Goal: Task Accomplishment & Management: Manage account settings

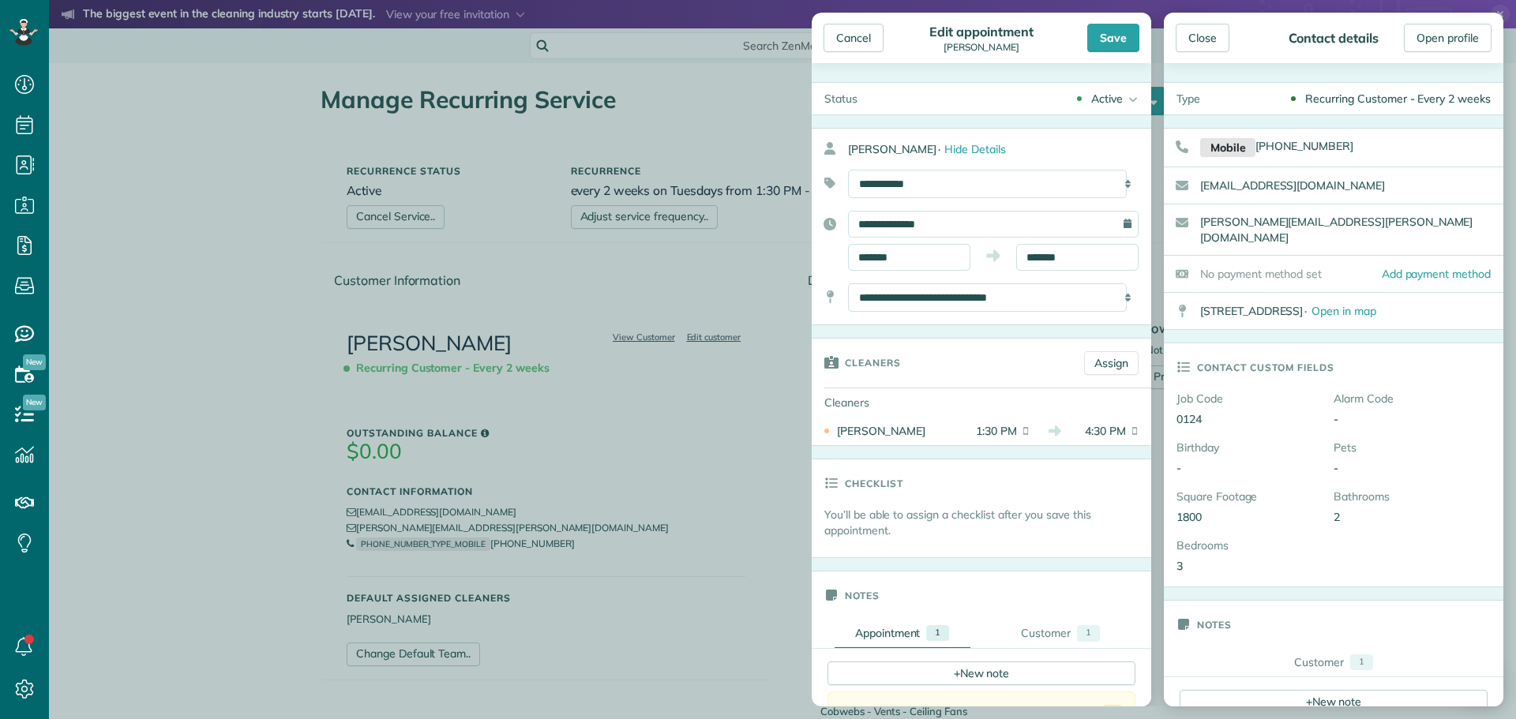
scroll to position [789, 0]
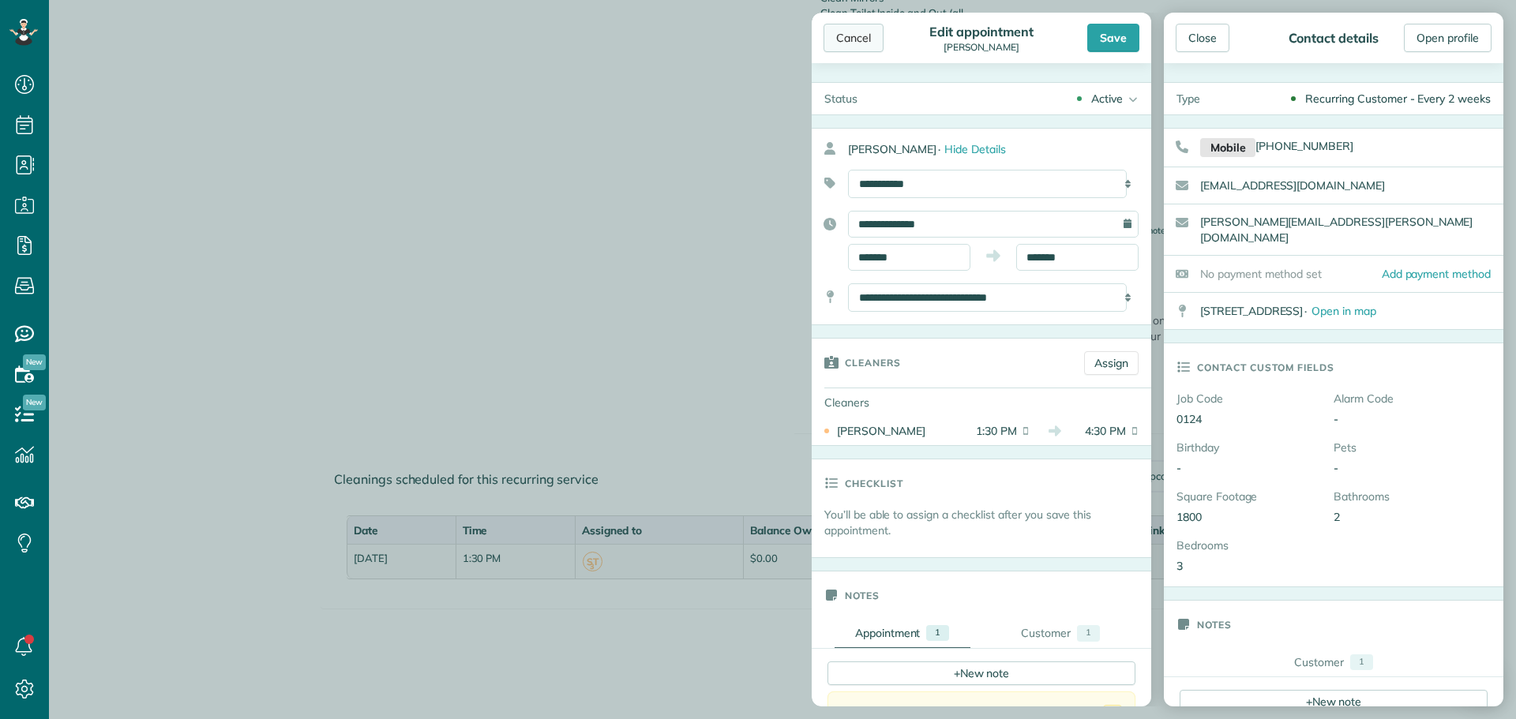
click at [846, 29] on div "Cancel" at bounding box center [853, 38] width 60 height 28
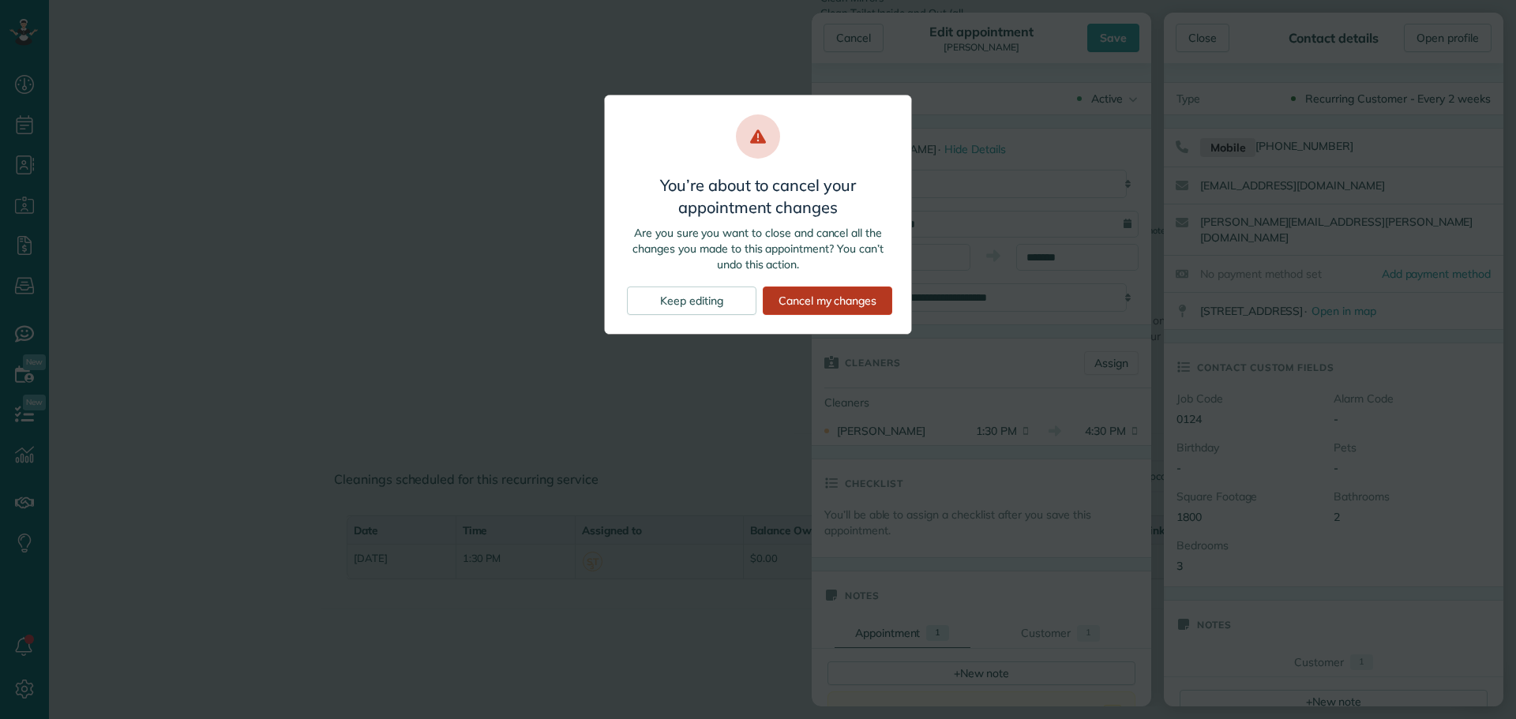
click at [812, 297] on div "Cancel my changes" at bounding box center [827, 301] width 129 height 28
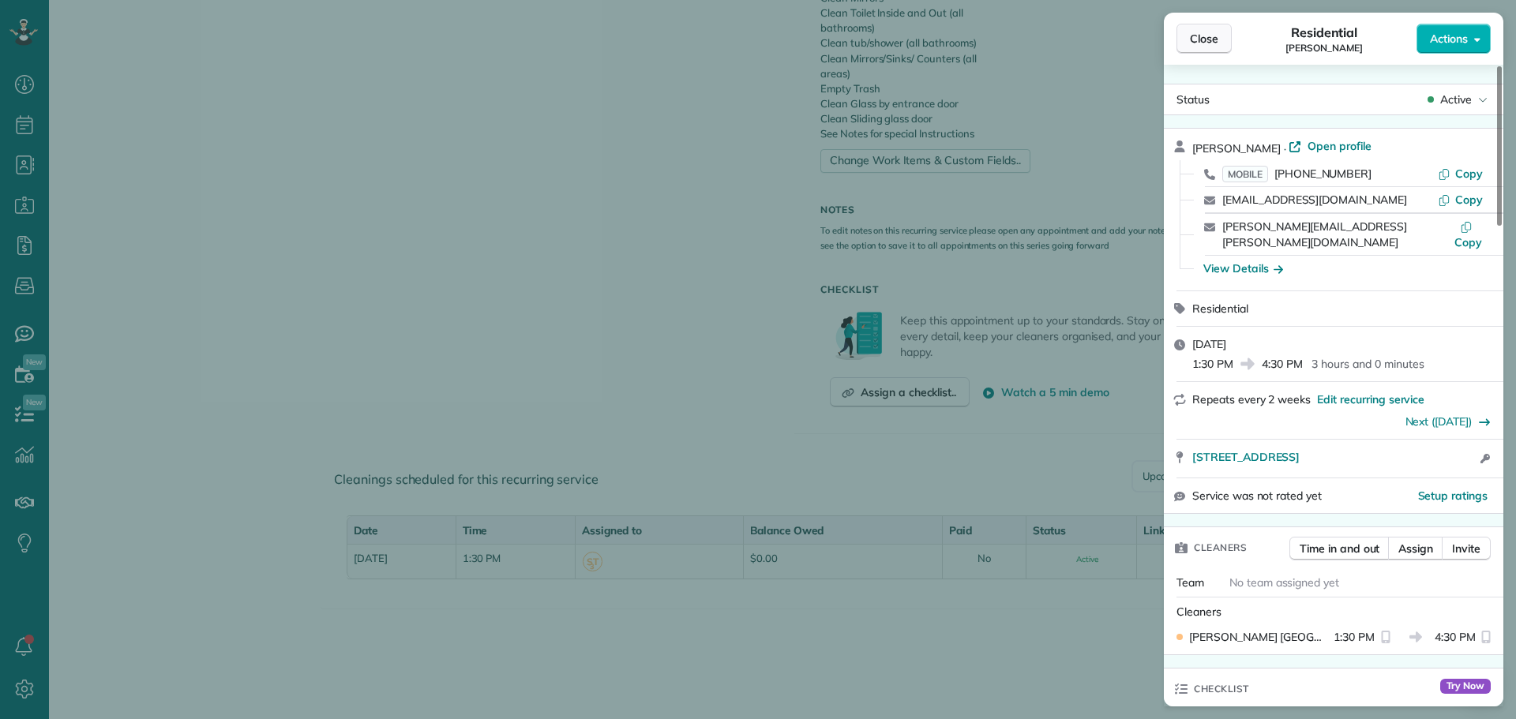
click at [1213, 34] on span "Close" at bounding box center [1204, 39] width 28 height 16
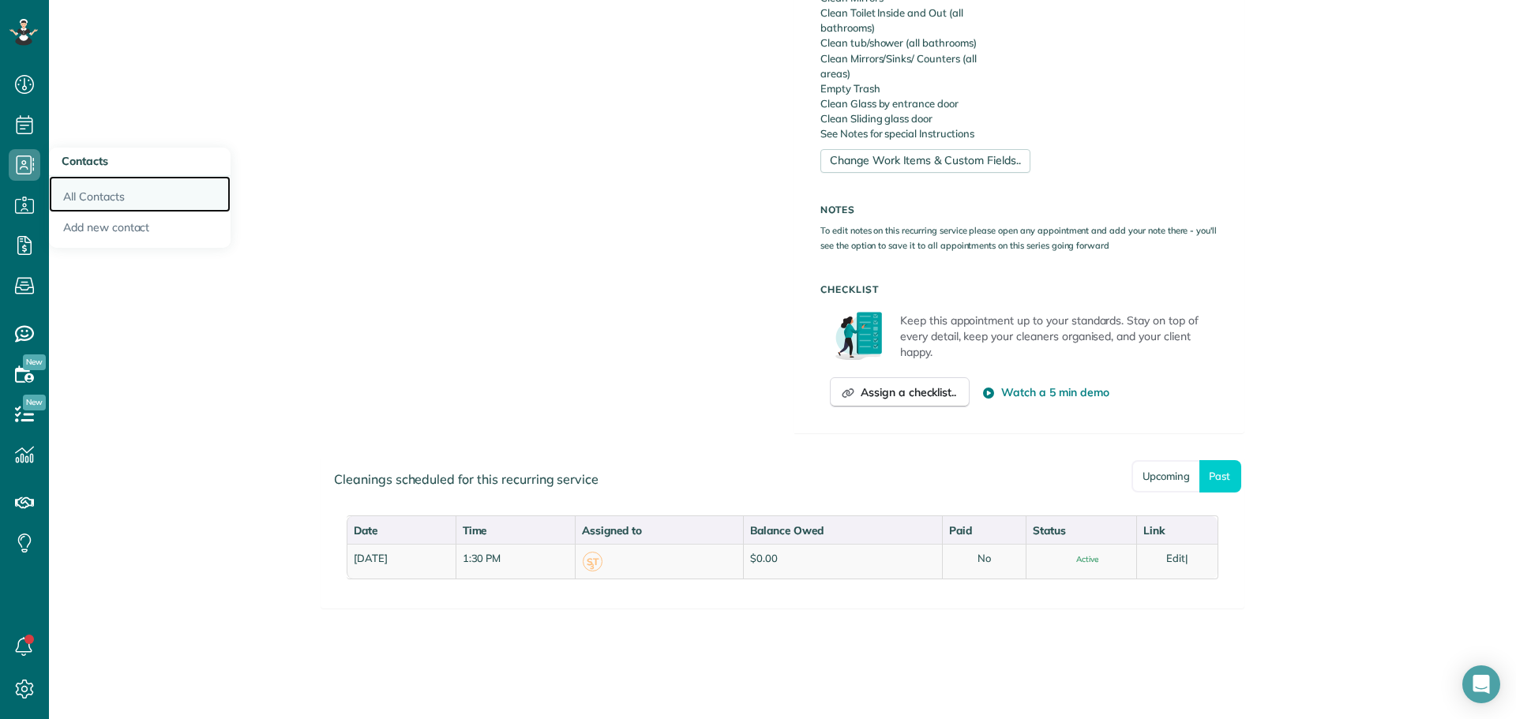
click at [71, 188] on link "All Contacts" at bounding box center [140, 194] width 182 height 36
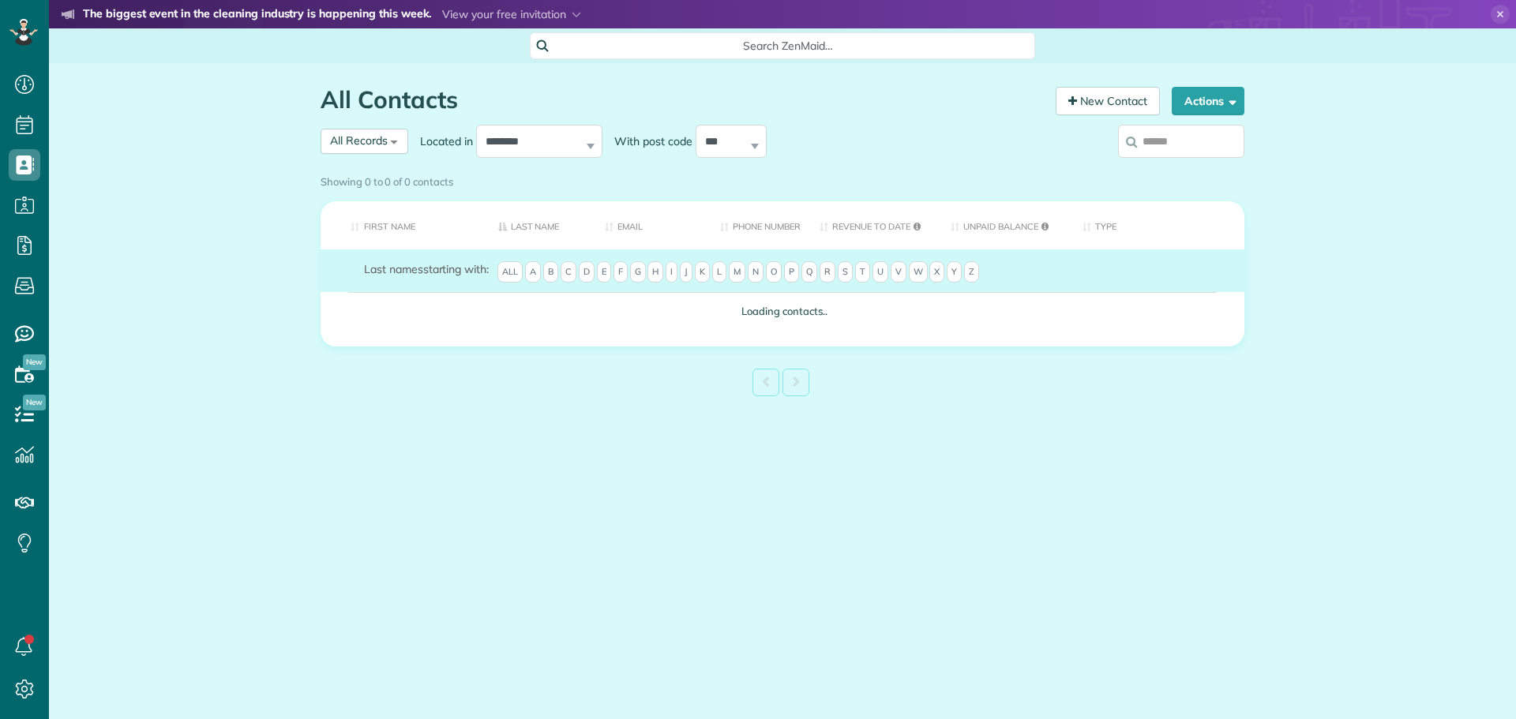
scroll to position [7, 7]
click at [1147, 142] on input "search" at bounding box center [1181, 141] width 126 height 33
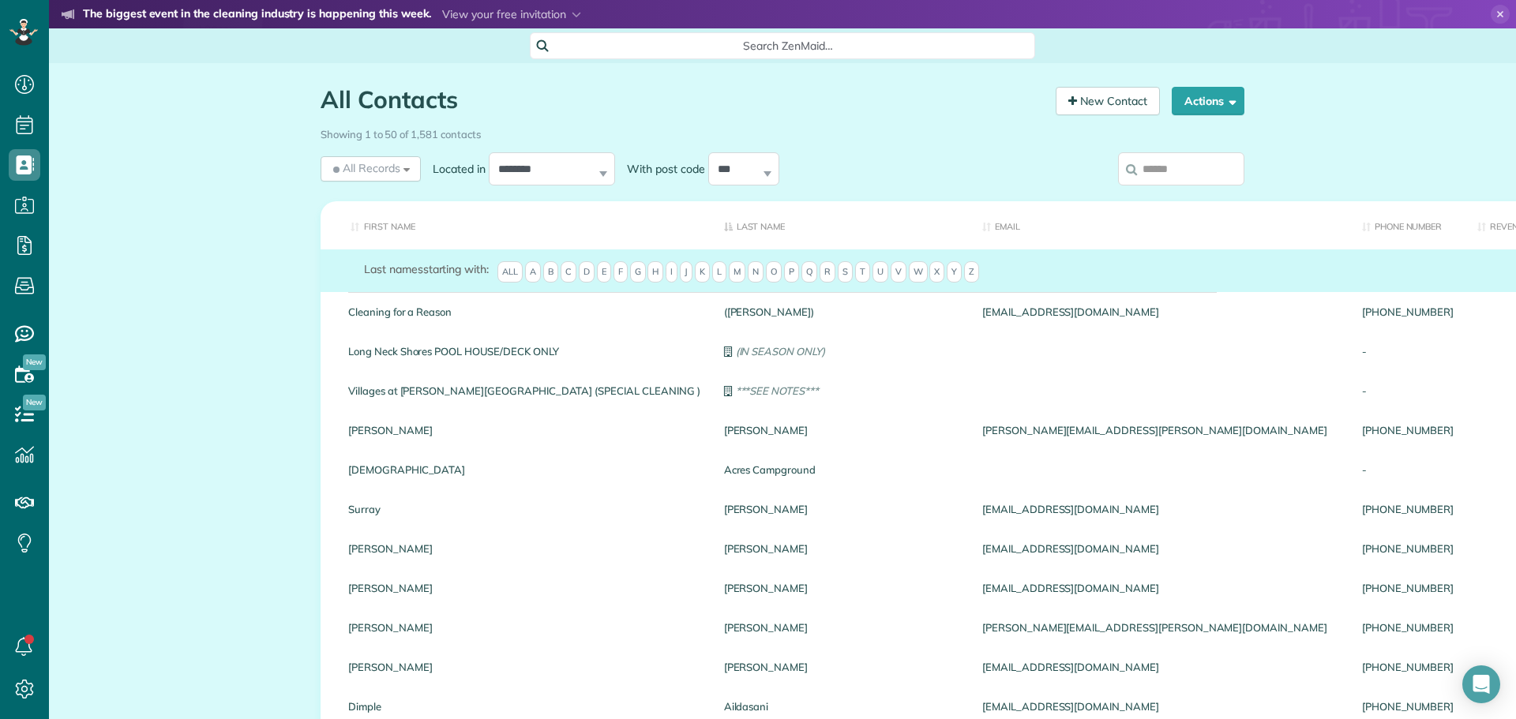
click at [1147, 175] on input "search" at bounding box center [1181, 168] width 126 height 33
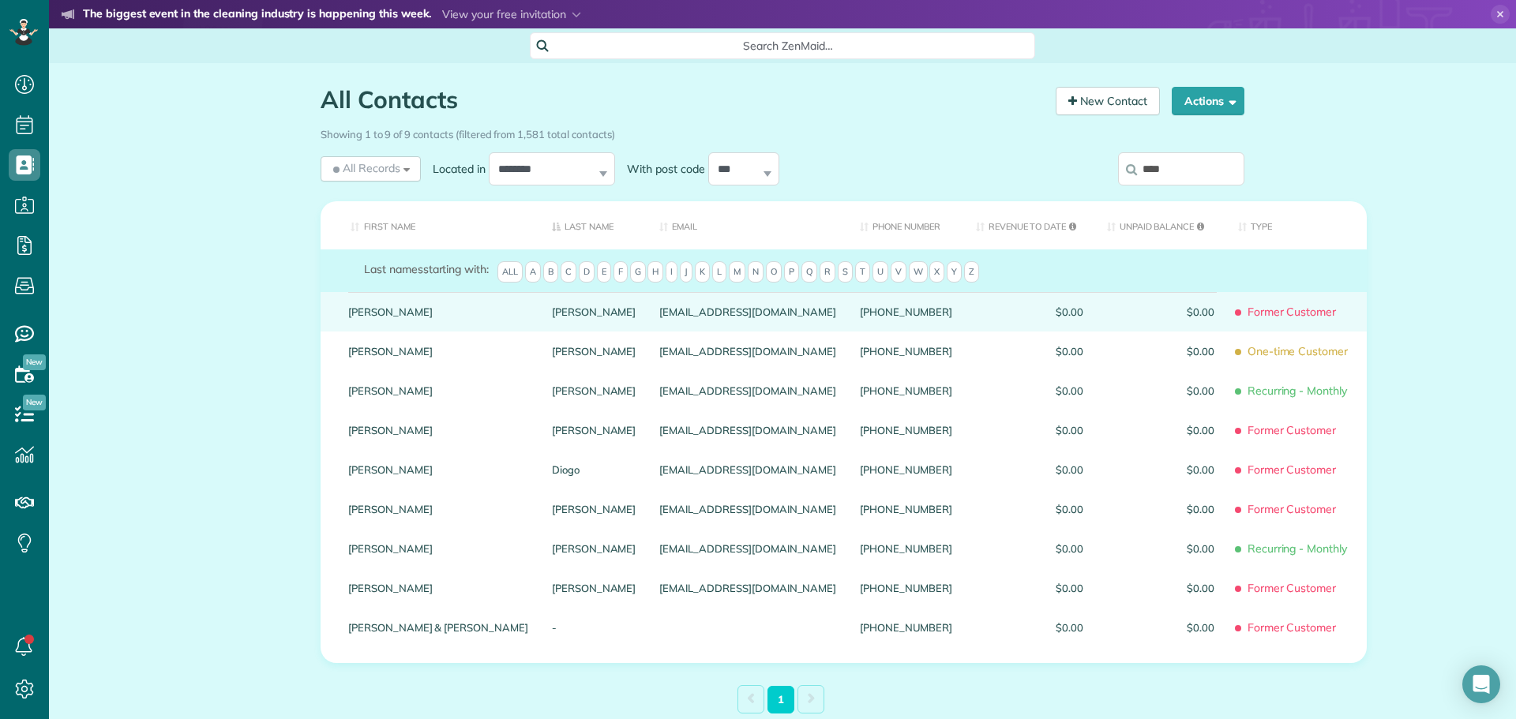
type input "****"
click at [350, 317] on link "Judy" at bounding box center [438, 311] width 180 height 11
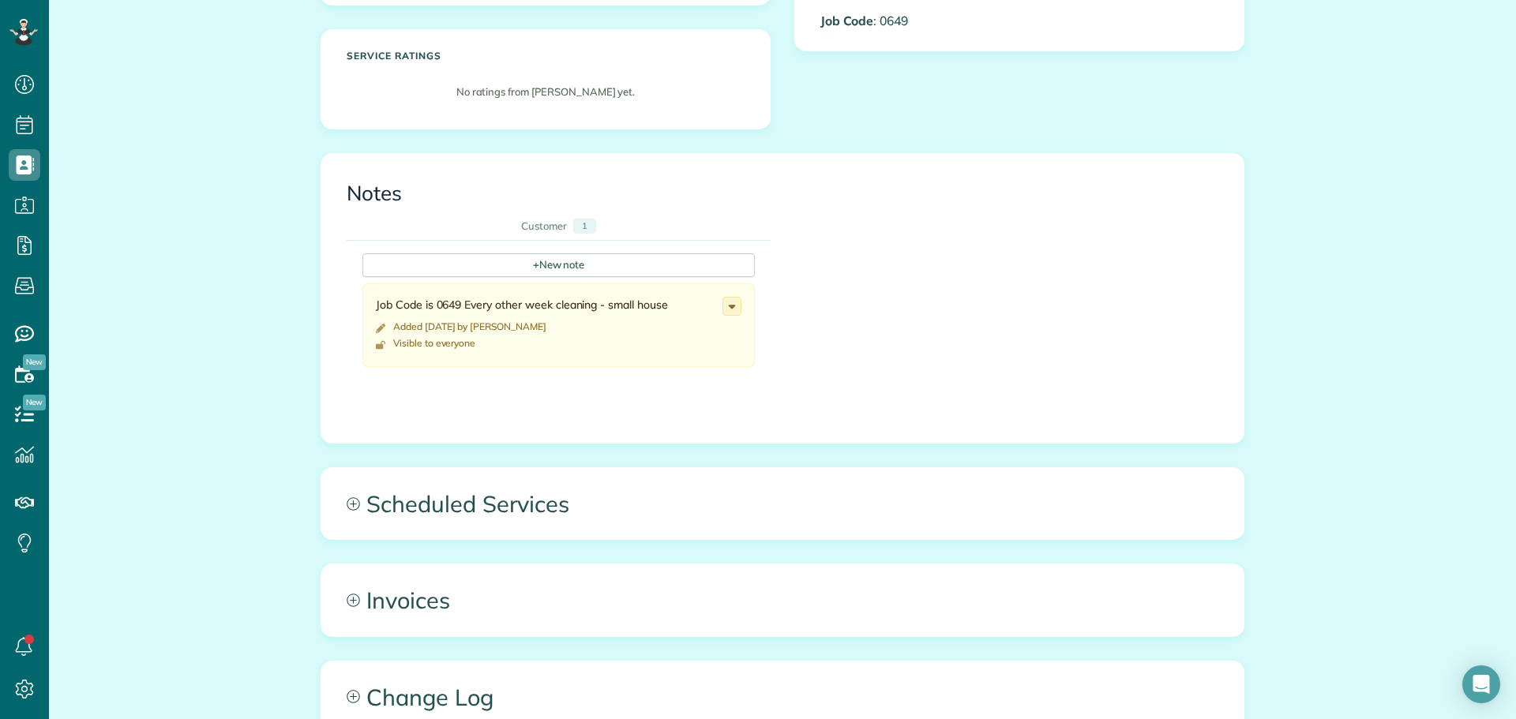
scroll to position [474, 0]
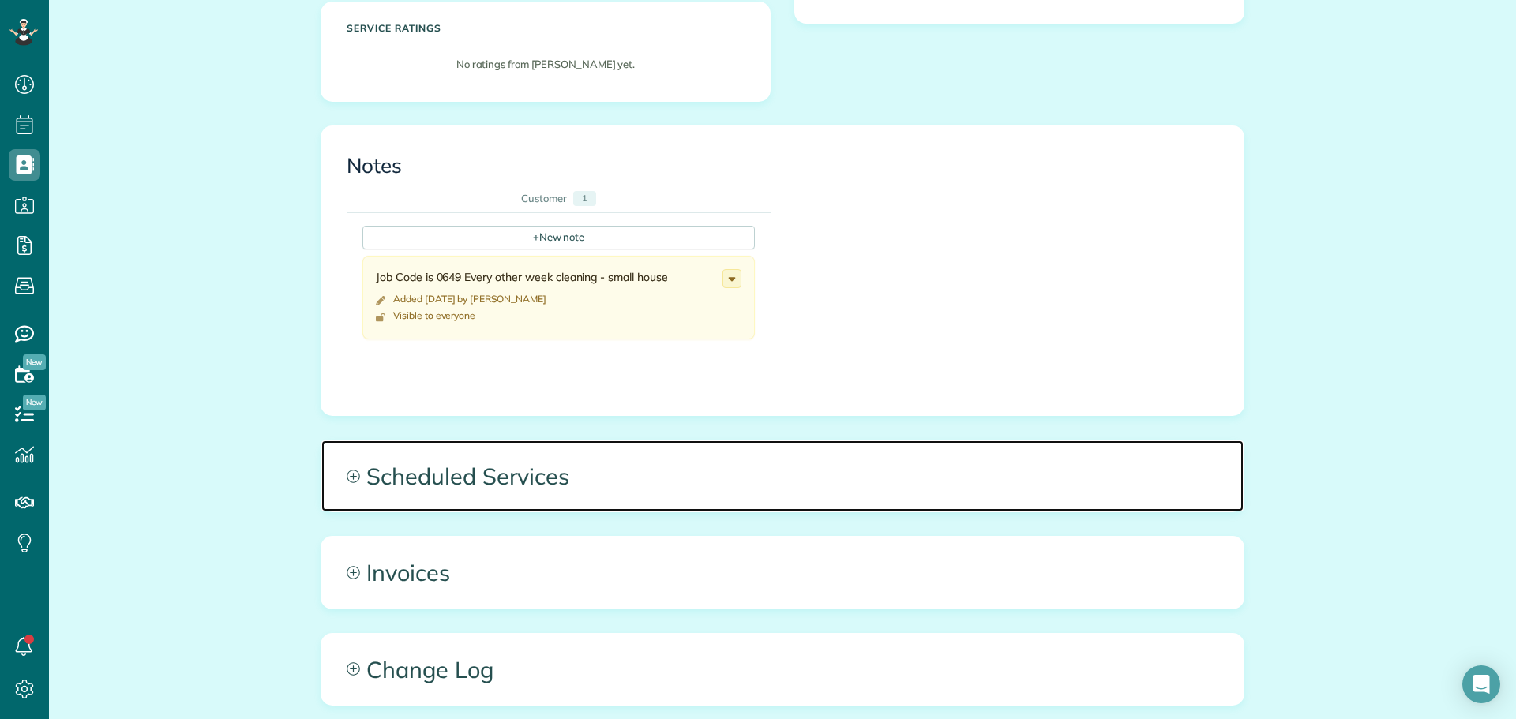
click at [488, 482] on span "Scheduled Services" at bounding box center [782, 475] width 922 height 71
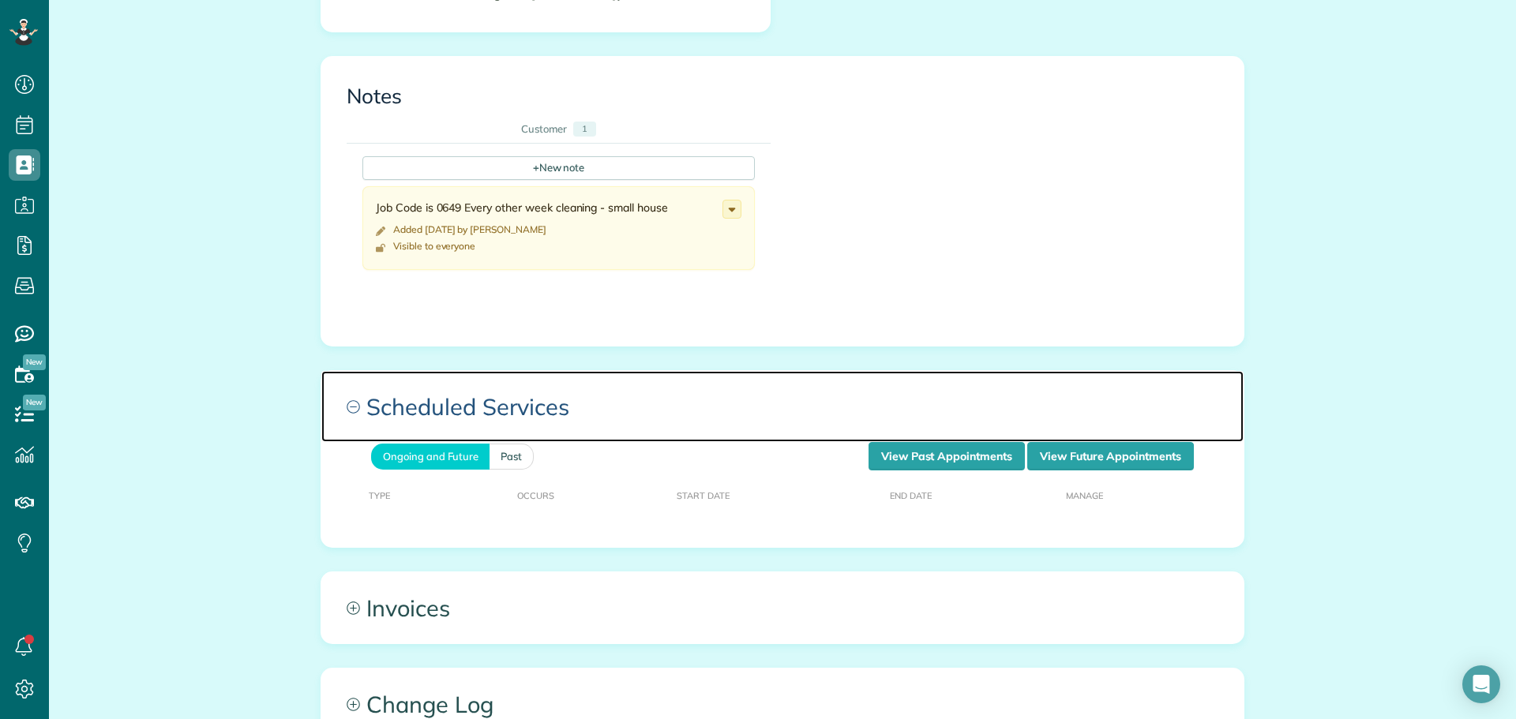
scroll to position [553, 0]
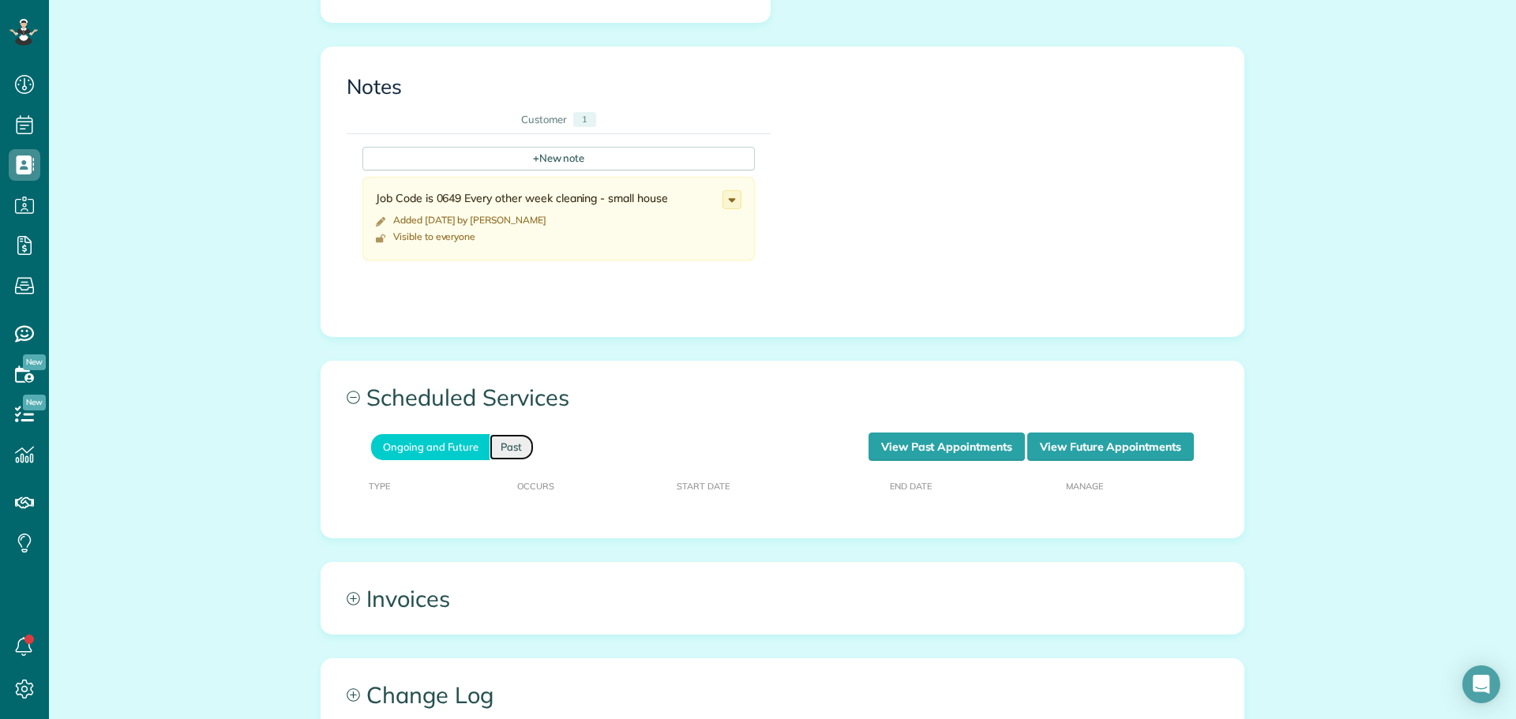
click at [492, 452] on link "Past" at bounding box center [511, 447] width 44 height 26
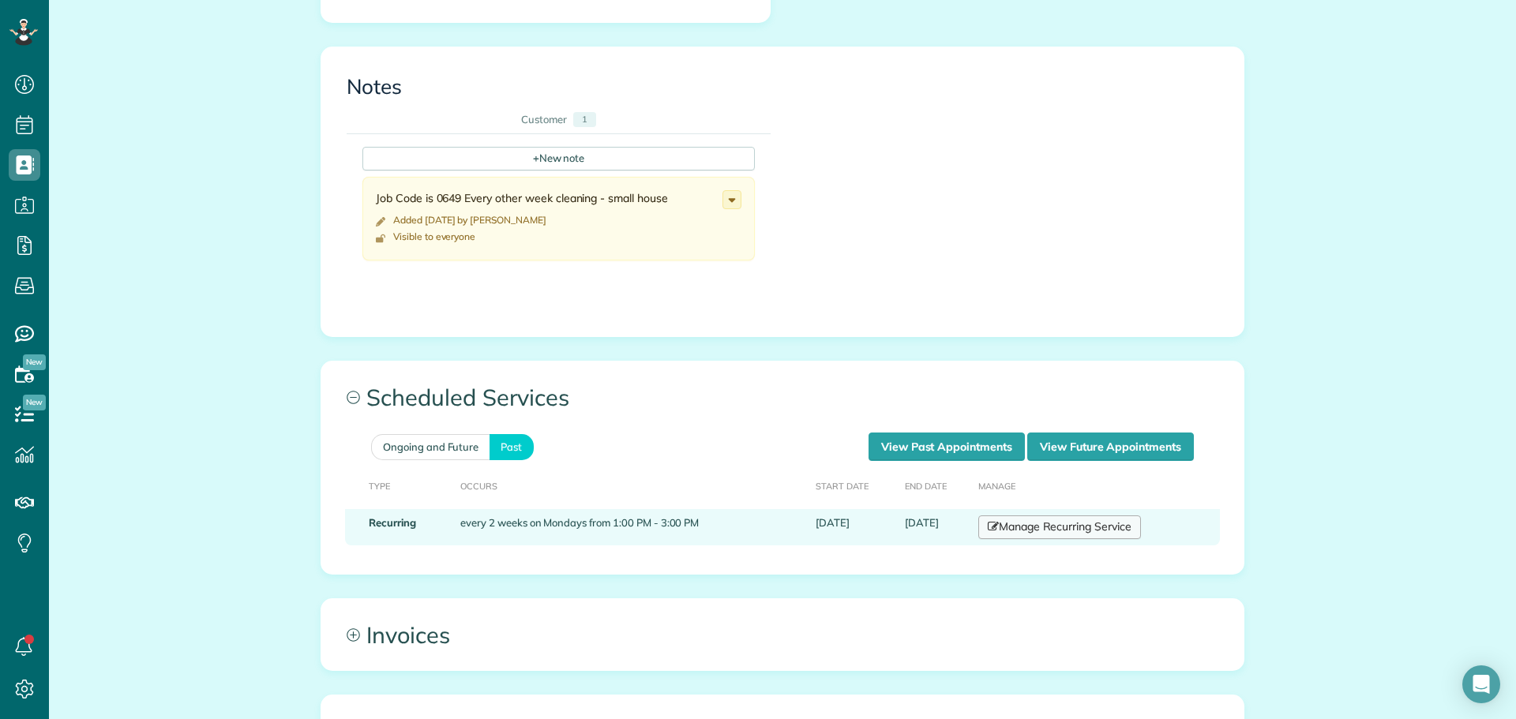
click at [1031, 534] on link "Manage Recurring Service" at bounding box center [1059, 527] width 163 height 24
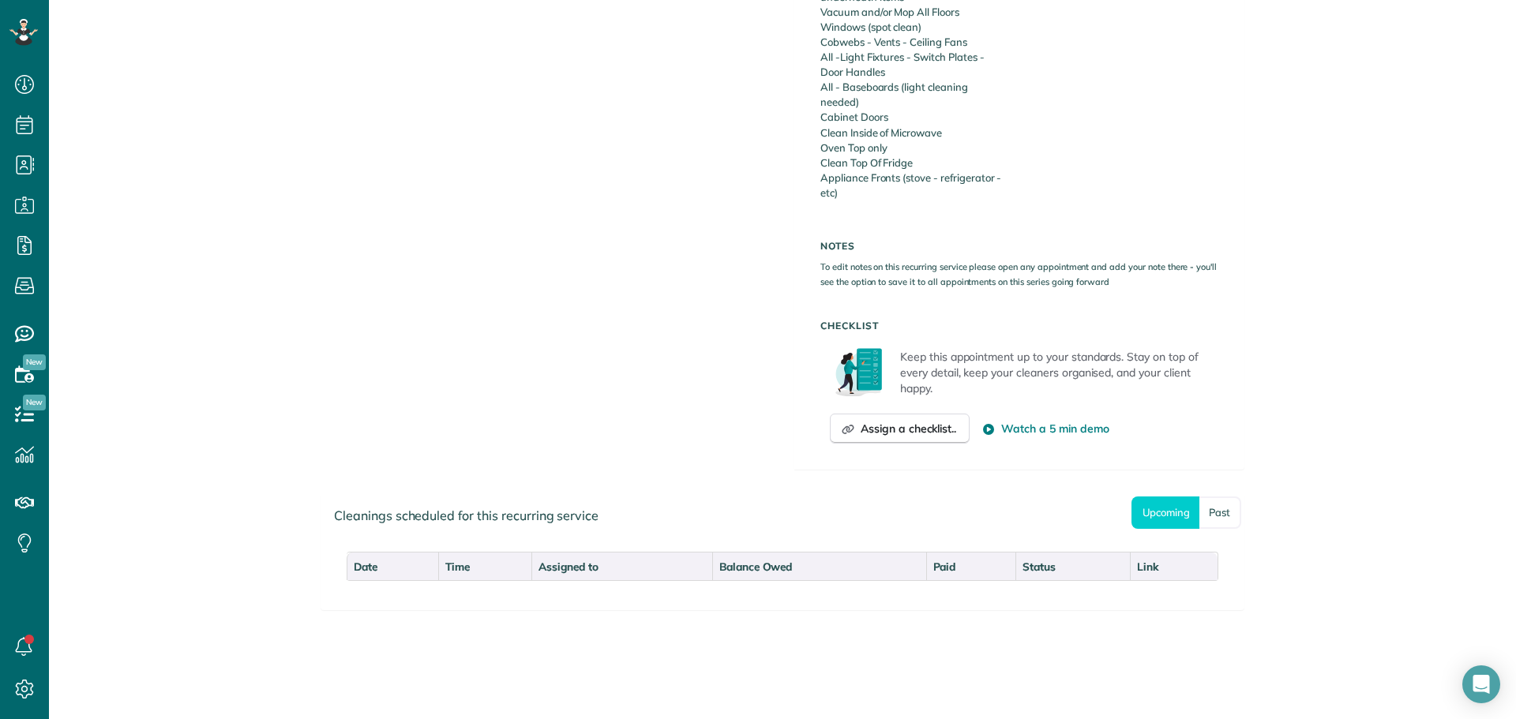
scroll to position [637, 0]
click at [1220, 510] on link "Past" at bounding box center [1220, 511] width 42 height 32
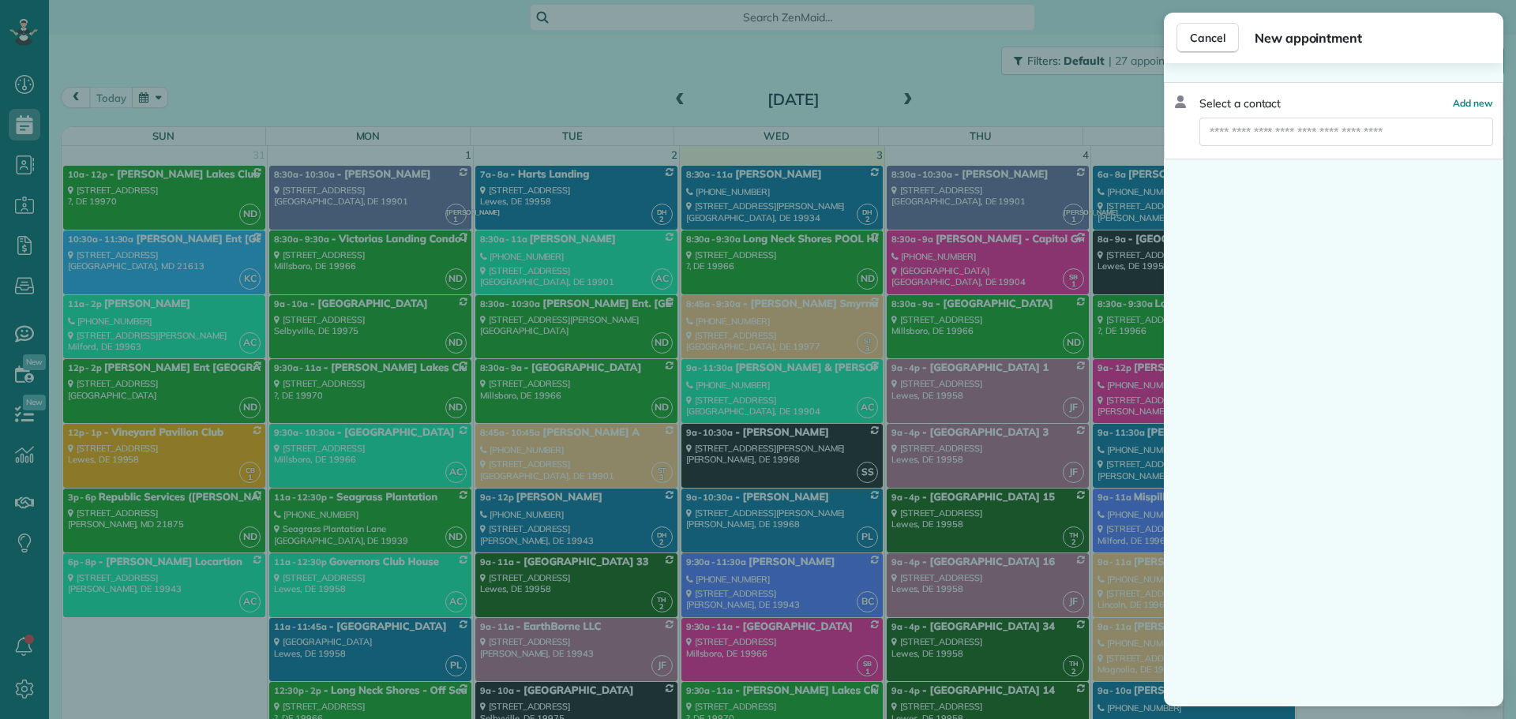
scroll to position [7, 7]
click at [1215, 40] on span "Cancel" at bounding box center [1208, 38] width 36 height 16
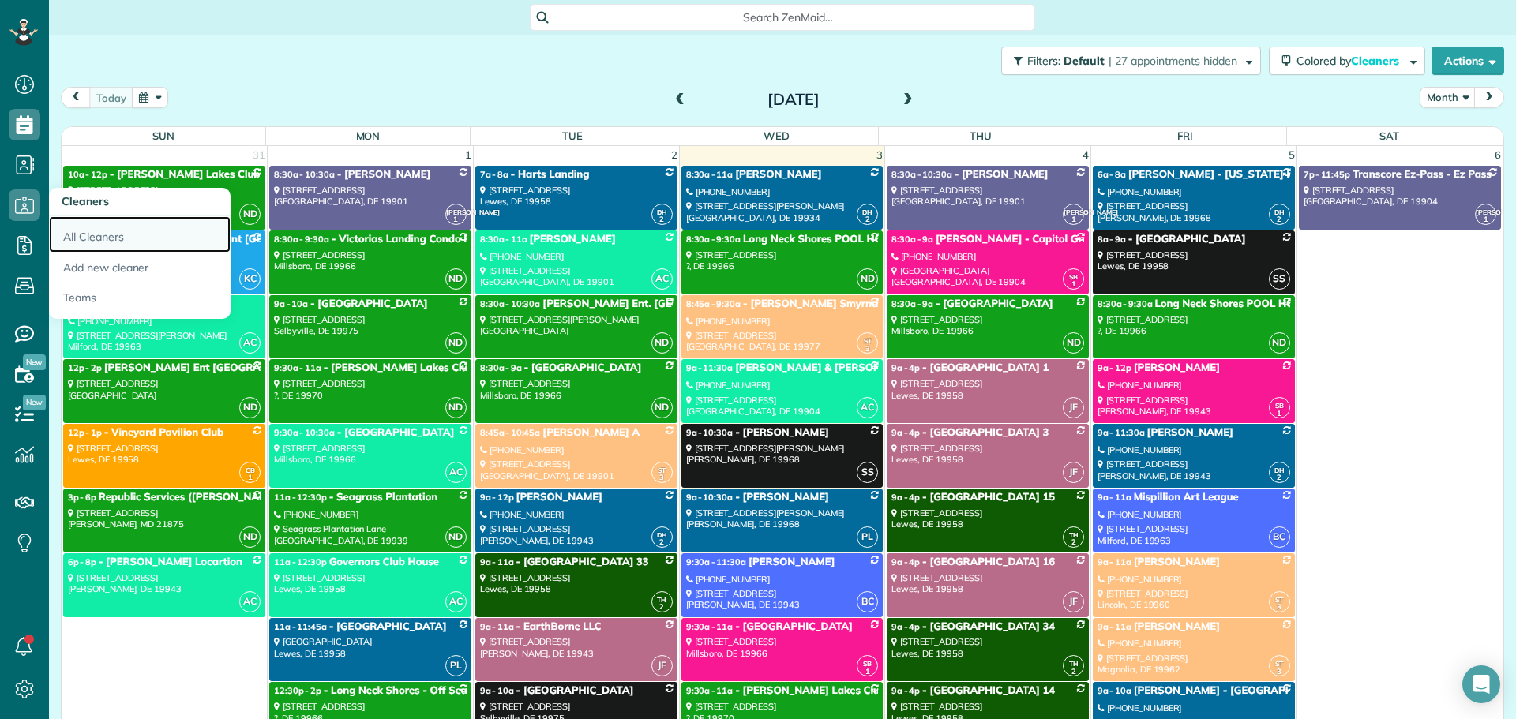
click at [85, 234] on link "All Cleaners" at bounding box center [140, 234] width 182 height 36
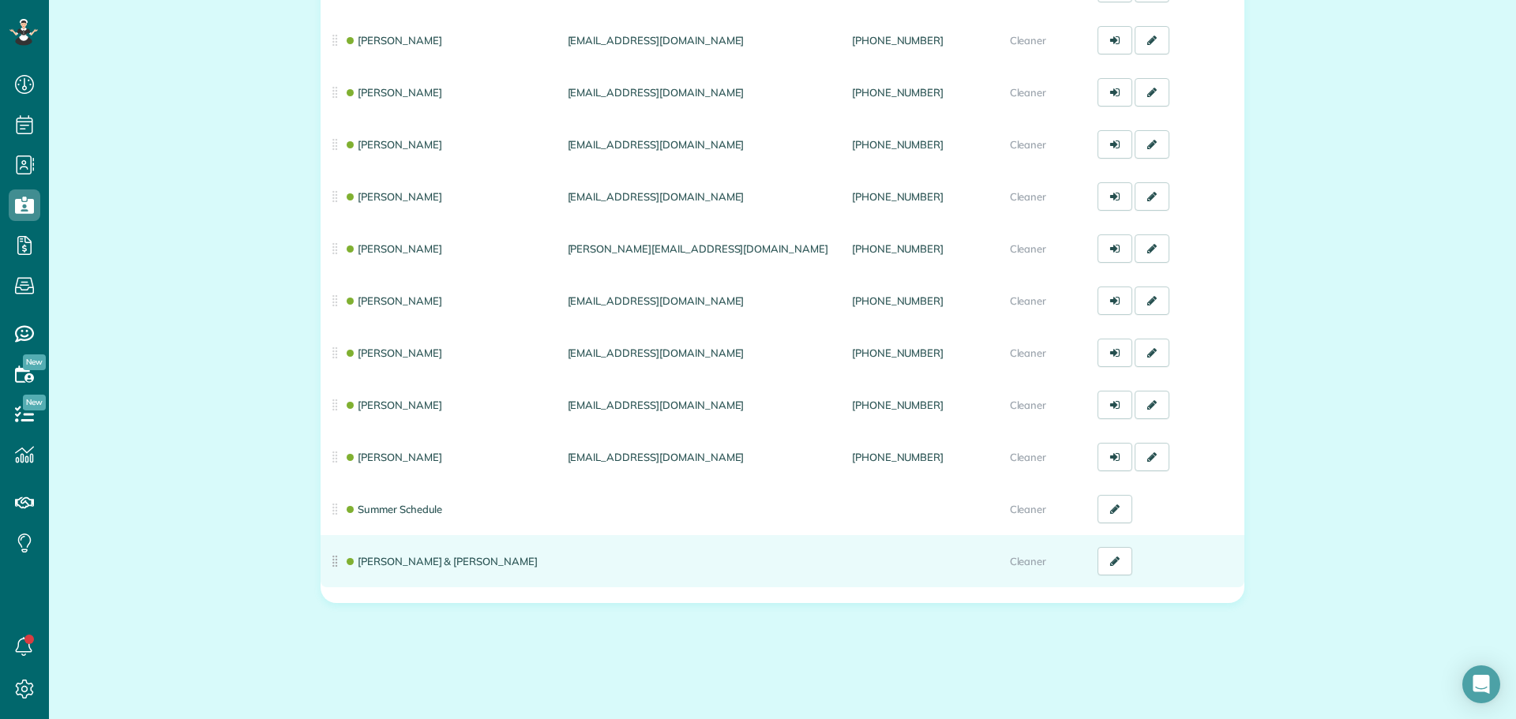
scroll to position [277, 0]
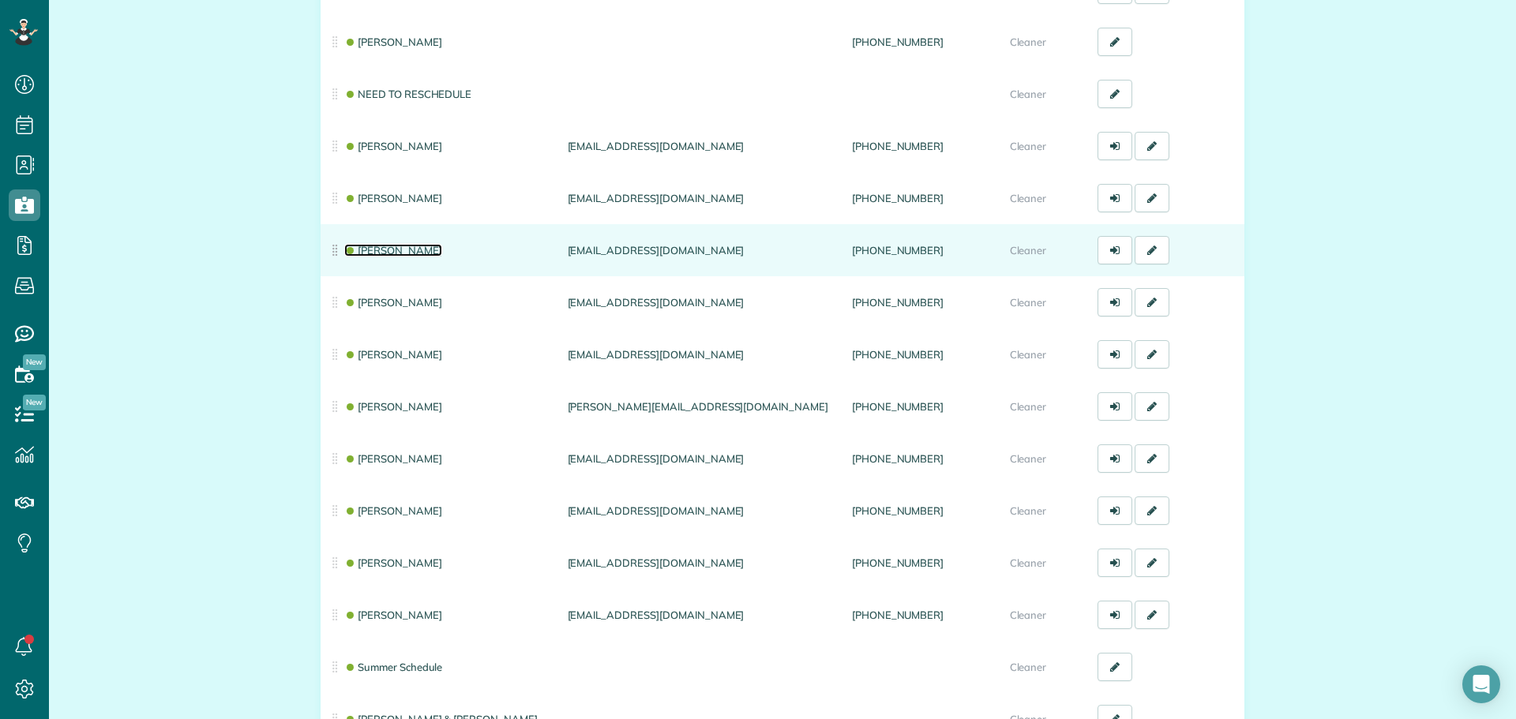
click at [365, 253] on link "[PERSON_NAME]" at bounding box center [393, 250] width 98 height 13
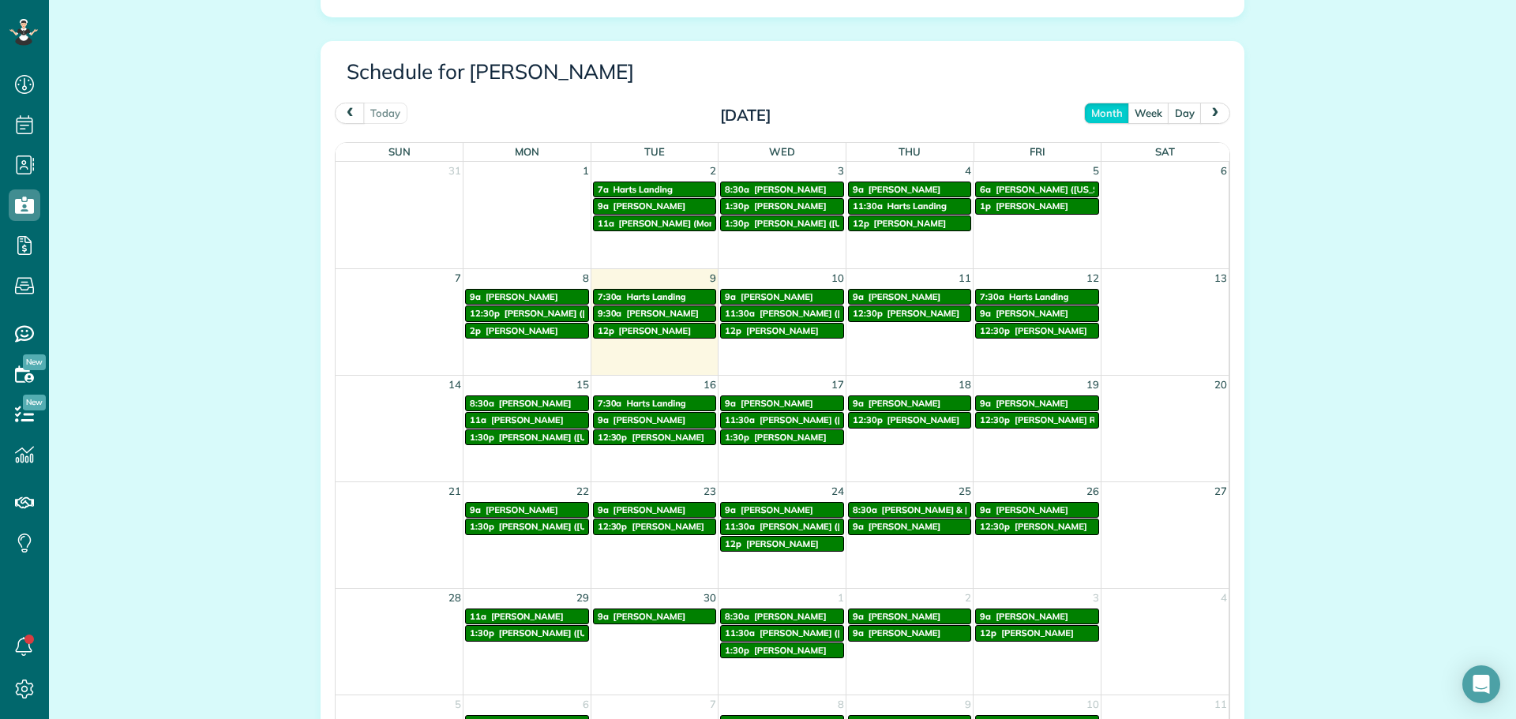
scroll to position [947, 0]
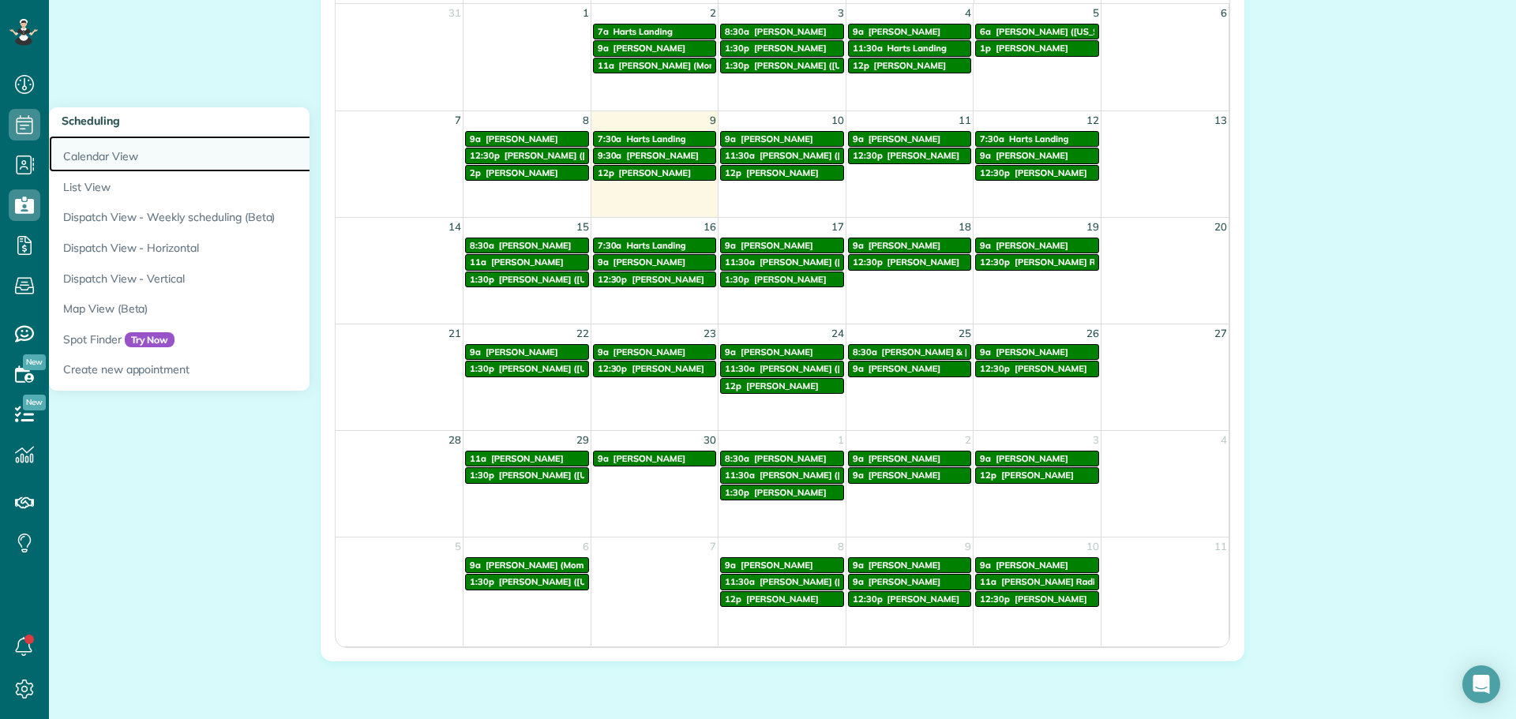
click at [89, 152] on link "Calendar View" at bounding box center [246, 154] width 395 height 36
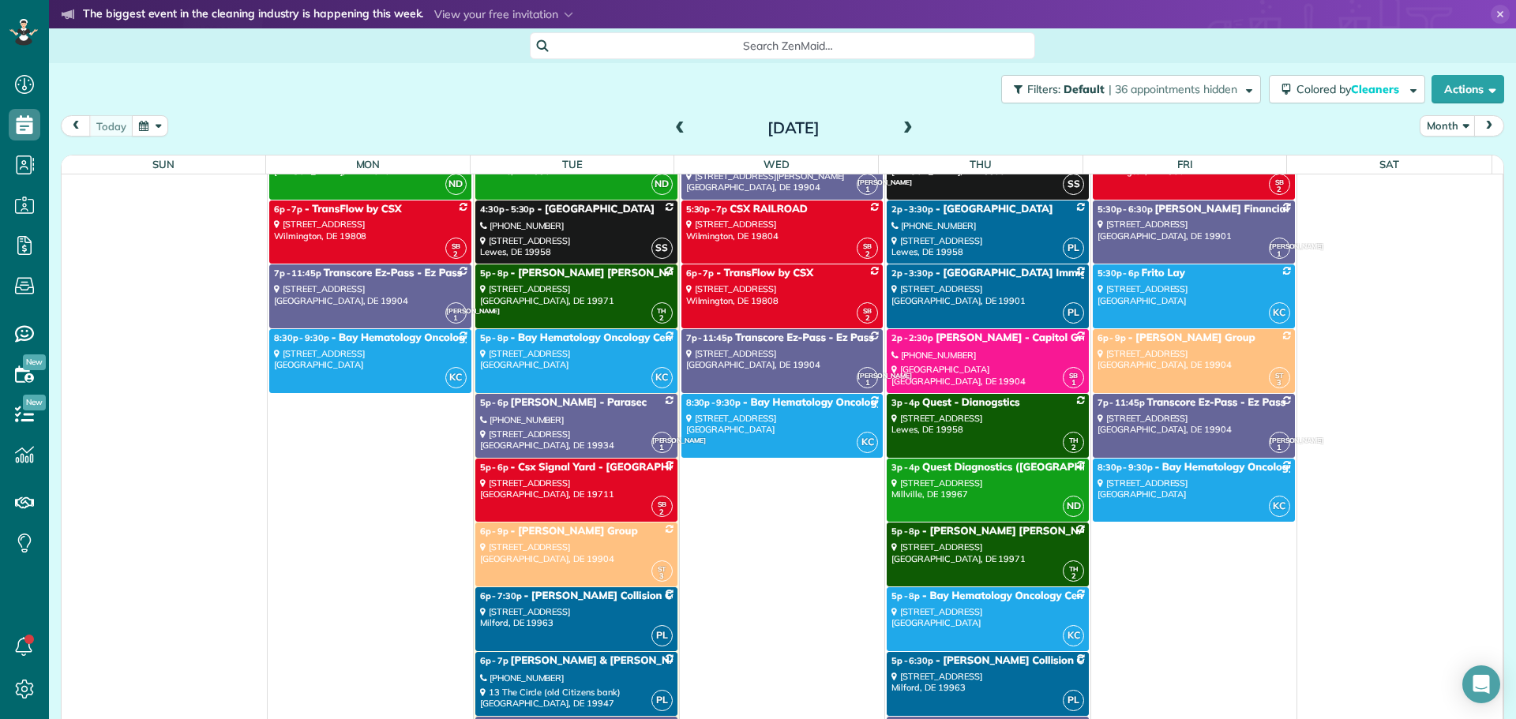
scroll to position [4341, 0]
